Goal: Information Seeking & Learning: Learn about a topic

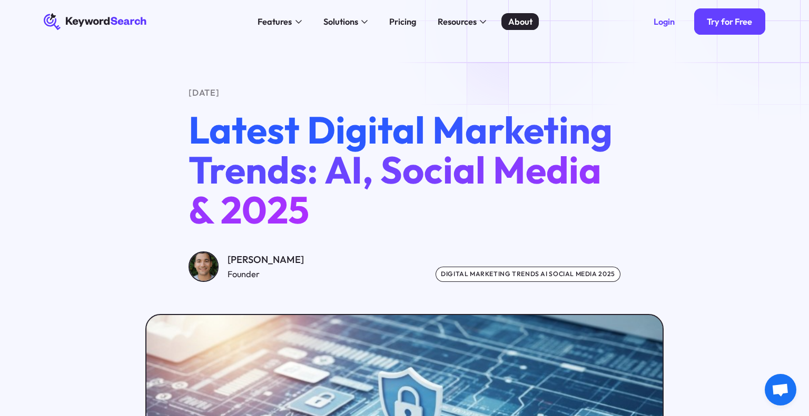
click at [519, 24] on div "About" at bounding box center [520, 21] width 24 height 13
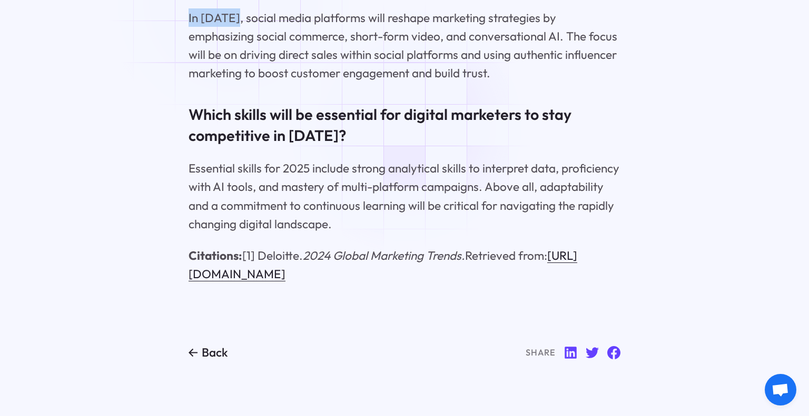
scroll to position [16676, 0]
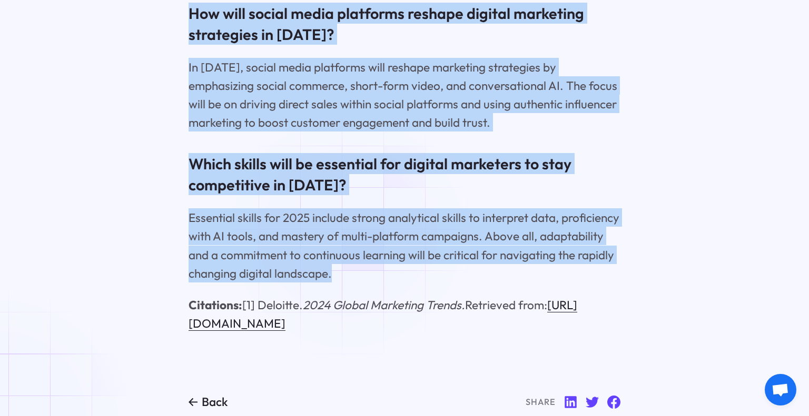
drag, startPoint x: 142, startPoint y: 81, endPoint x: 347, endPoint y: 233, distance: 255.5
copy main "[DATE] Latest Digital Marketing Trends: AI, Social Media & 2025 [PERSON_NAME] F…"
click at [254, 208] on p "Essential skills for 2025 include strong analytical skills to interpret data, p…" at bounding box center [404, 245] width 432 height 74
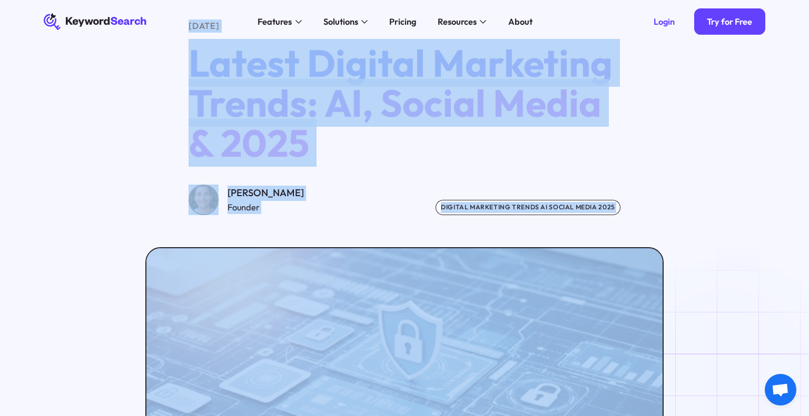
scroll to position [0, 0]
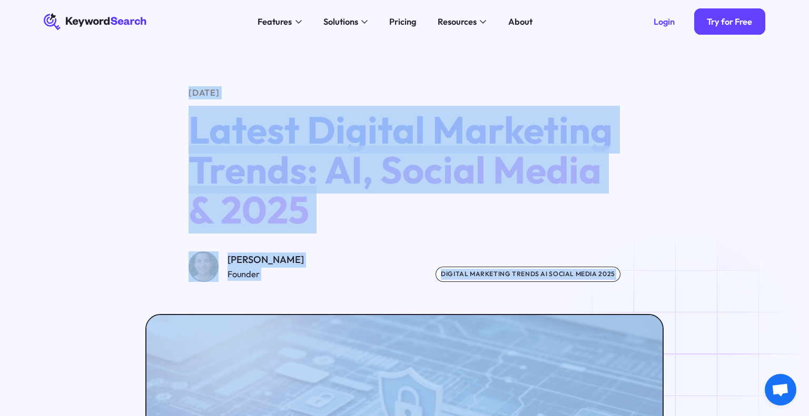
drag, startPoint x: 335, startPoint y: 236, endPoint x: 181, endPoint y: -62, distance: 336.0
click at [181, 0] on html "KeywordSearch Features AI Audience Builder Supercharge your Google and YouTube …" at bounding box center [404, 208] width 809 height 416
click at [245, 128] on span "Latest Digital Marketing Trends: AI, Social Media & 2025" at bounding box center [400, 170] width 424 height 128
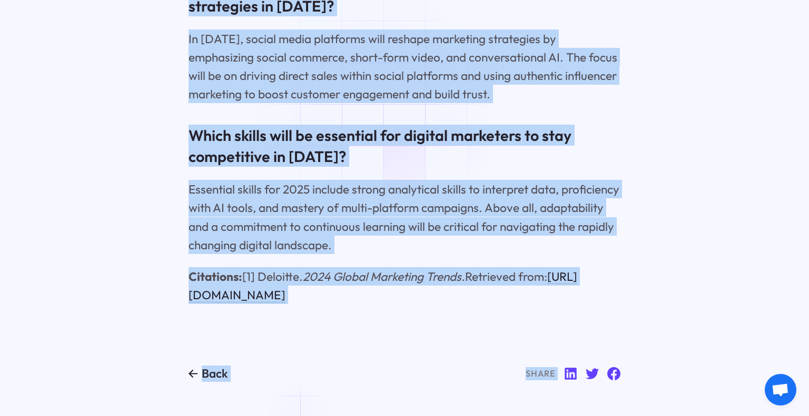
scroll to position [16783, 0]
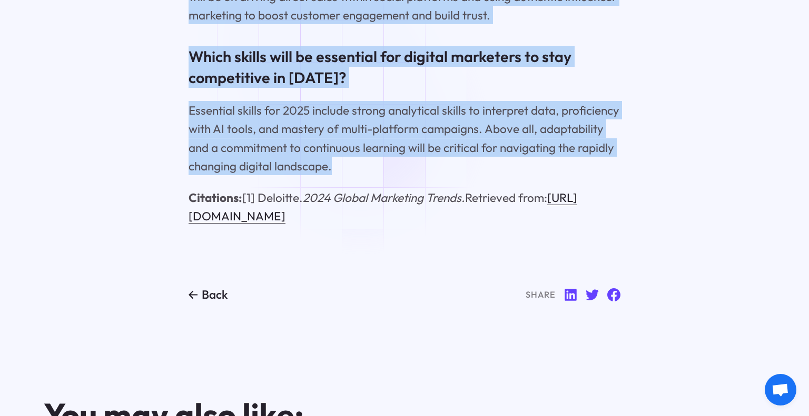
drag, startPoint x: 187, startPoint y: 89, endPoint x: 360, endPoint y: 127, distance: 177.2
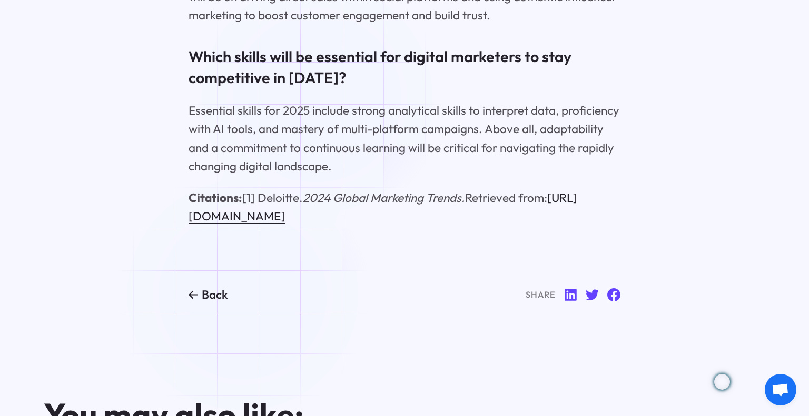
click at [317, 101] on p "Essential skills for 2025 include strong analytical skills to interpret data, p…" at bounding box center [404, 138] width 432 height 74
click at [320, 101] on p "Essential skills for 2025 include strong analytical skills to interpret data, p…" at bounding box center [404, 138] width 432 height 74
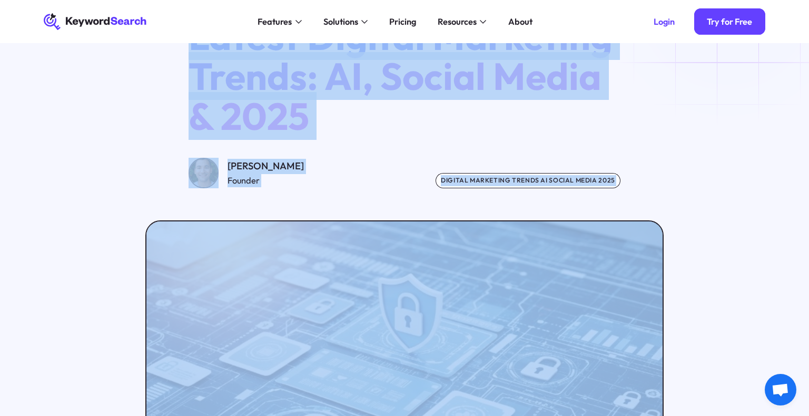
scroll to position [0, 0]
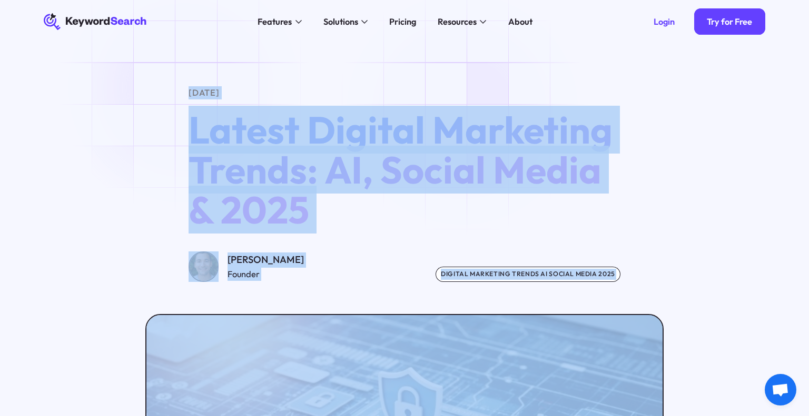
drag, startPoint x: 340, startPoint y: 124, endPoint x: 184, endPoint y: 87, distance: 160.6
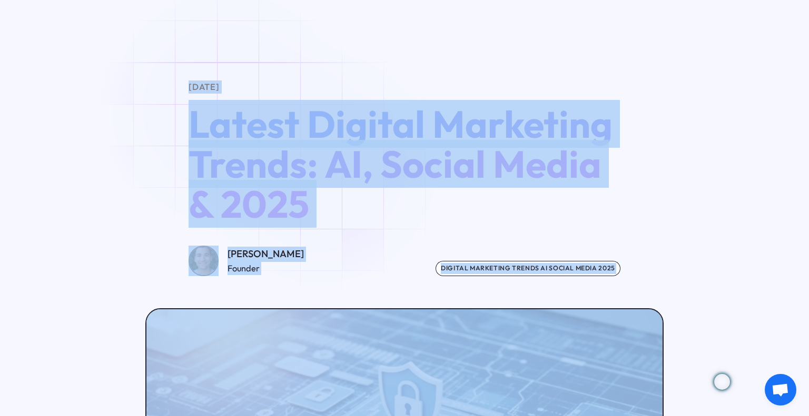
scroll to position [7, 0]
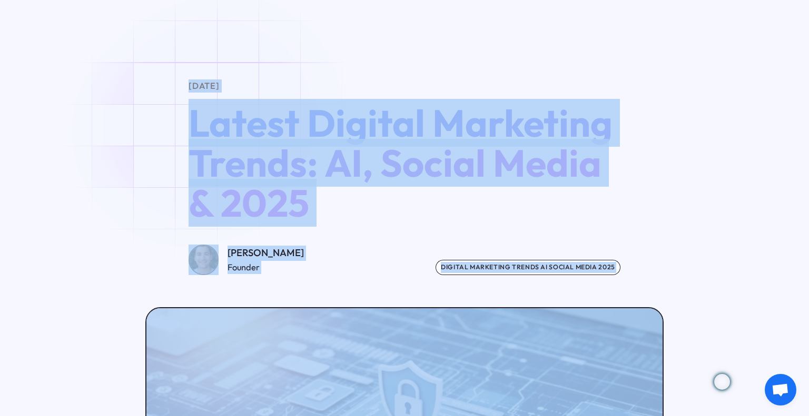
copy main "[DATE] Latest Digital Marketing Trends: AI, Social Media & 2025 [PERSON_NAME] F…"
